Goal: Transaction & Acquisition: Purchase product/service

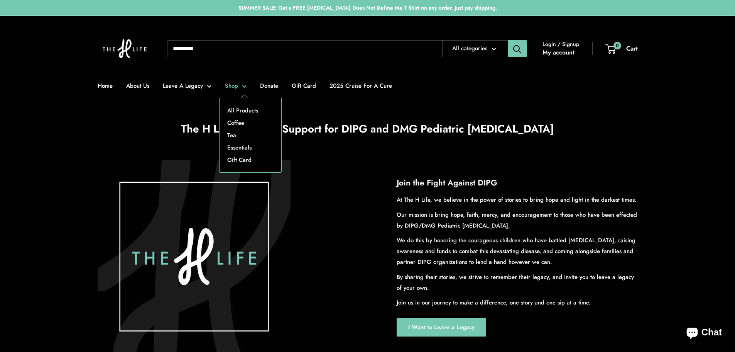
click at [233, 90] on link "Shop" at bounding box center [236, 85] width 22 height 11
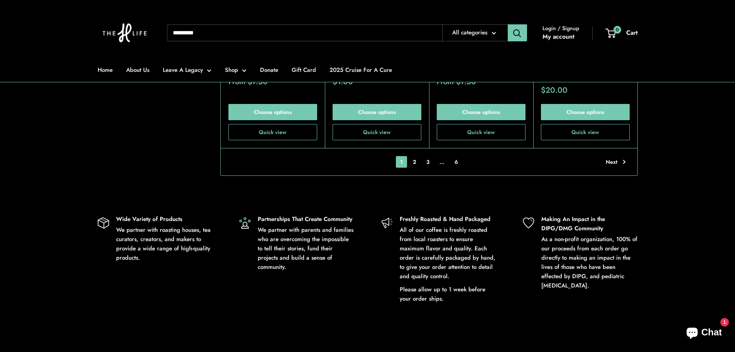
scroll to position [1892, 0]
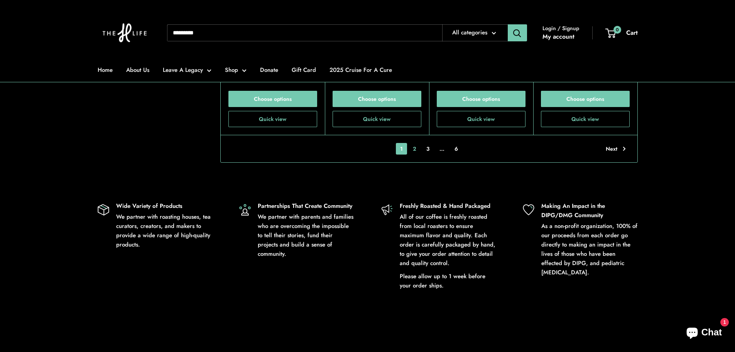
click at [418, 143] on link "2" at bounding box center [415, 149] width 12 height 12
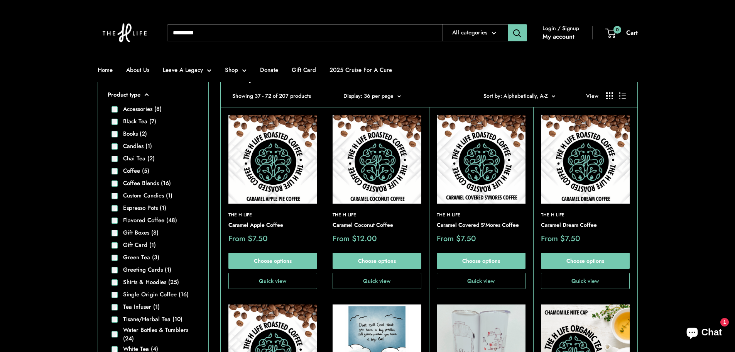
scroll to position [143, 0]
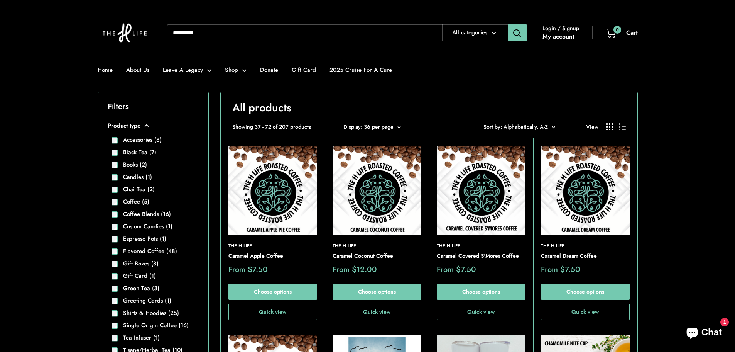
click at [369, 122] on button "Display: 36 per page" at bounding box center [373, 127] width 58 height 10
click at [388, 174] on button "48 per page" at bounding box center [380, 172] width 62 height 12
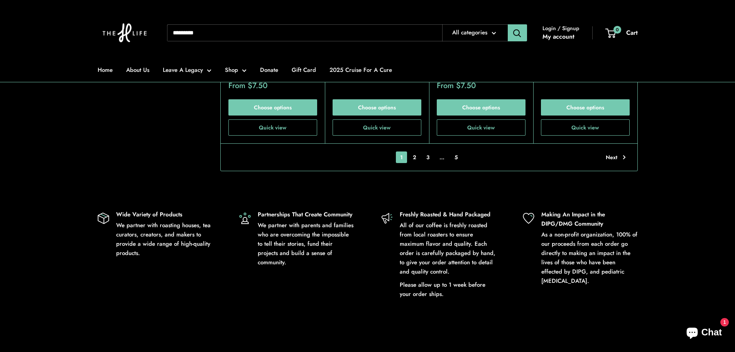
scroll to position [2498, 0]
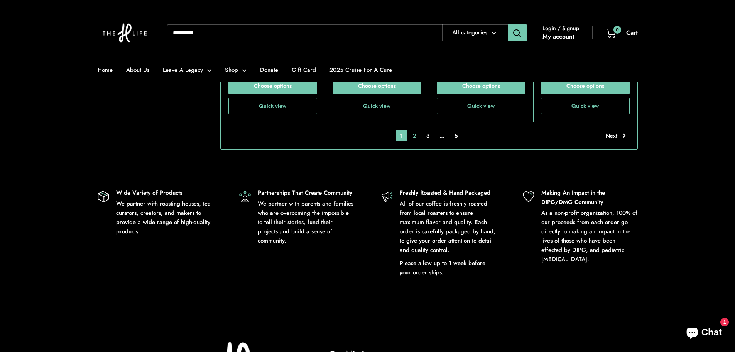
click at [415, 130] on link "2" at bounding box center [415, 136] width 12 height 12
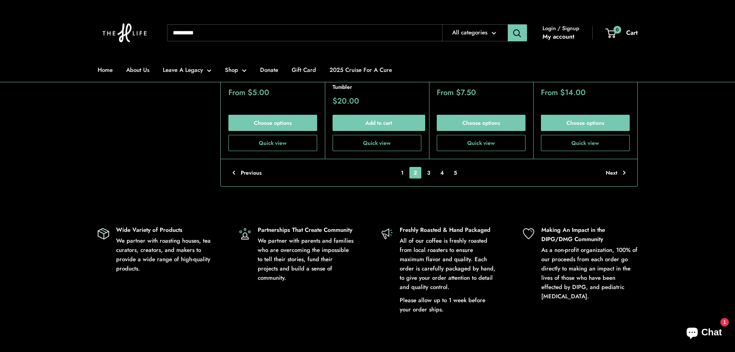
scroll to position [2498, 0]
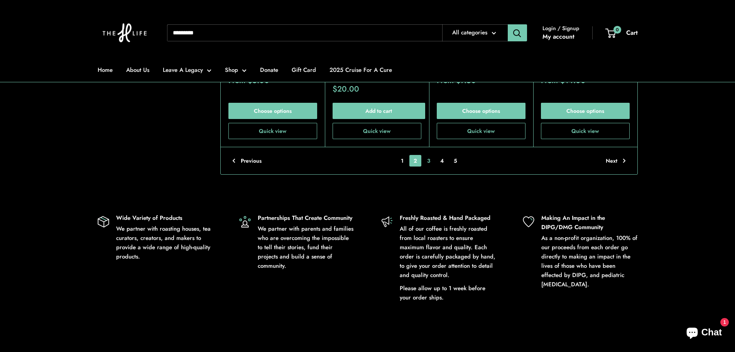
click at [428, 155] on link "3" at bounding box center [429, 161] width 12 height 12
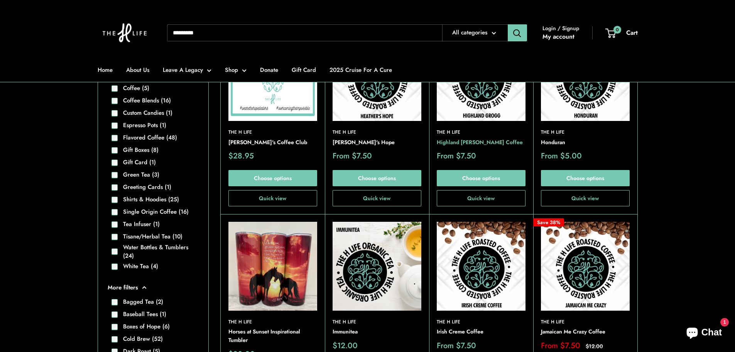
scroll to position [413, 0]
